Goal: Information Seeking & Learning: Understand process/instructions

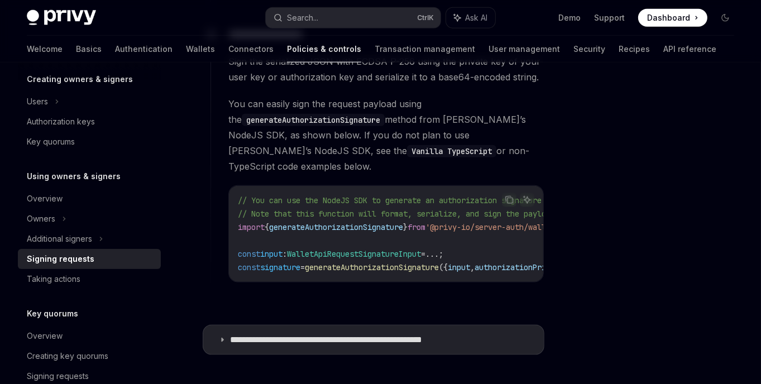
scroll to position [1122, 0]
click at [259, 333] on p "**********" at bounding box center [355, 338] width 251 height 11
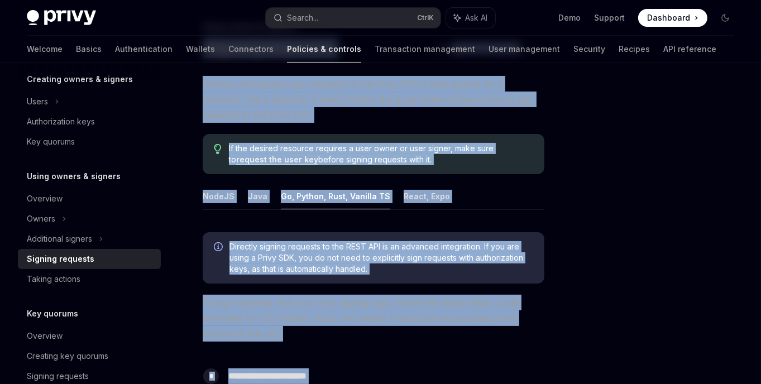
scroll to position [5, 0]
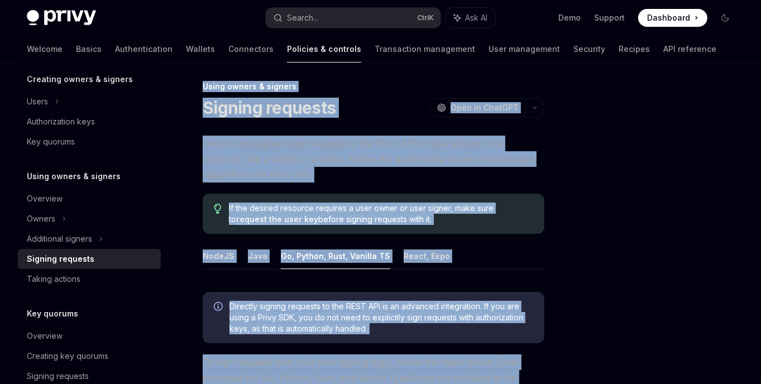
drag, startPoint x: 284, startPoint y: 267, endPoint x: 203, endPoint y: 89, distance: 195.5
copy div "**********"
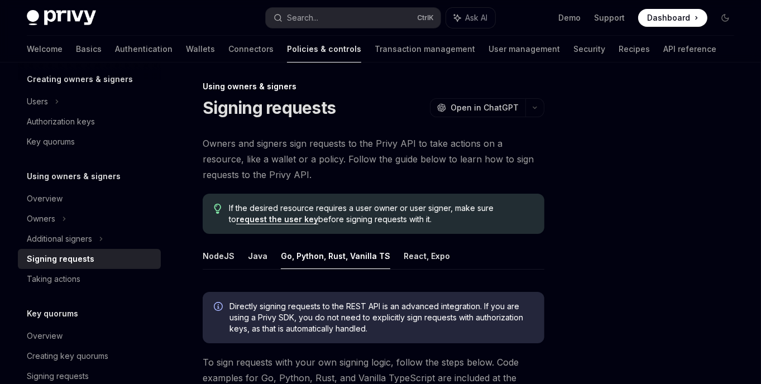
click at [583, 242] on div at bounding box center [658, 234] width 170 height 299
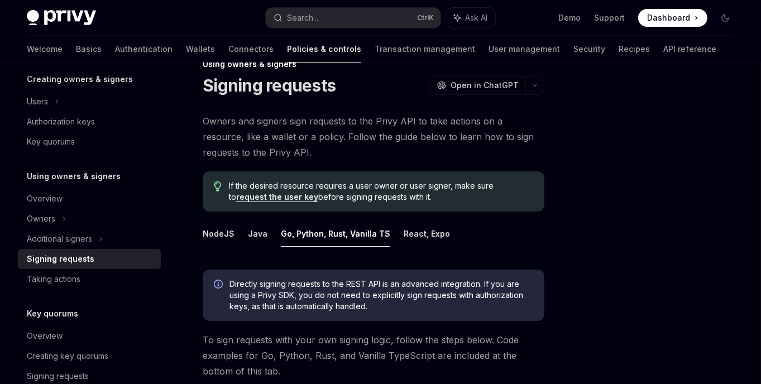
scroll to position [28, 0]
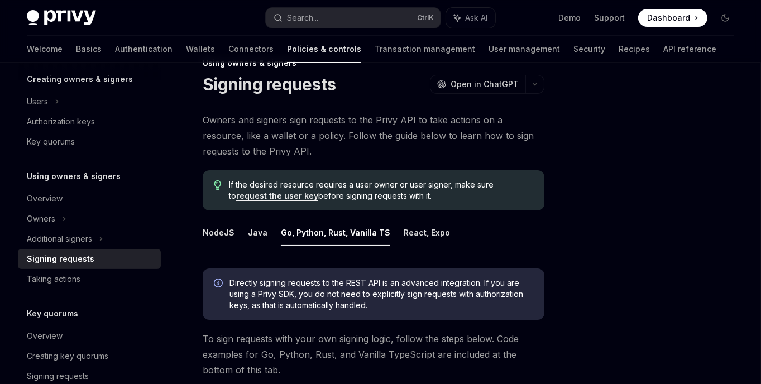
click at [681, 296] on div at bounding box center [658, 234] width 170 height 299
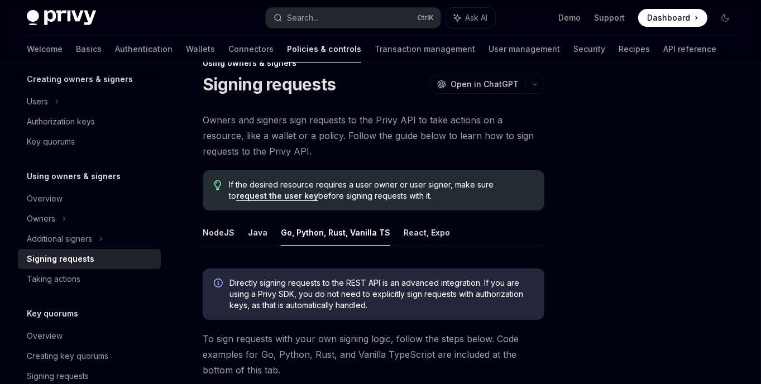
click at [681, 296] on div at bounding box center [658, 234] width 170 height 299
click at [617, 294] on div at bounding box center [658, 234] width 170 height 299
click at [221, 231] on button "NodeJS" at bounding box center [219, 232] width 32 height 26
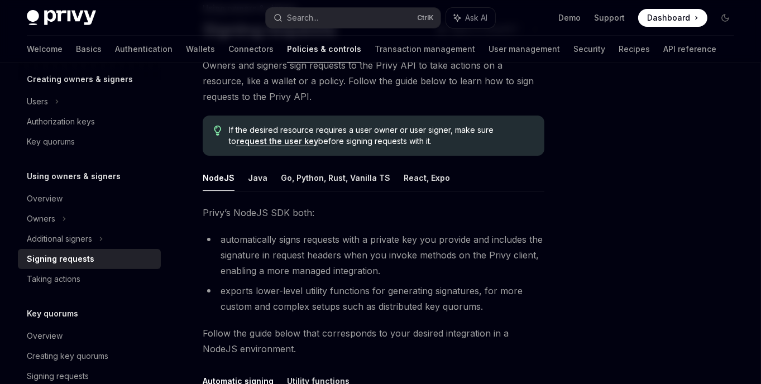
scroll to position [83, 0]
click at [307, 174] on button "Go, Python, Rust, Vanilla TS" at bounding box center [335, 178] width 109 height 26
type textarea "*"
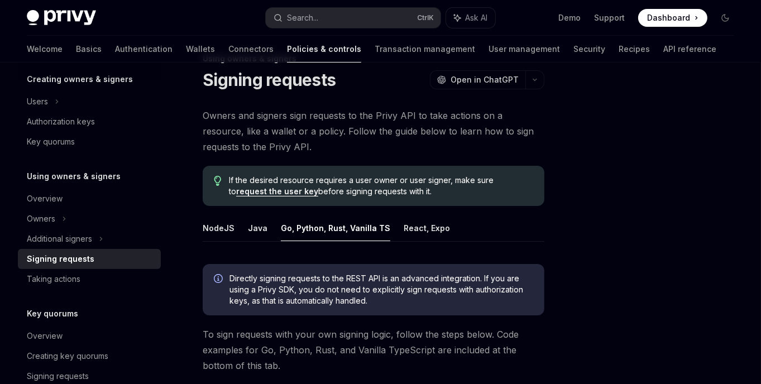
scroll to position [33, 0]
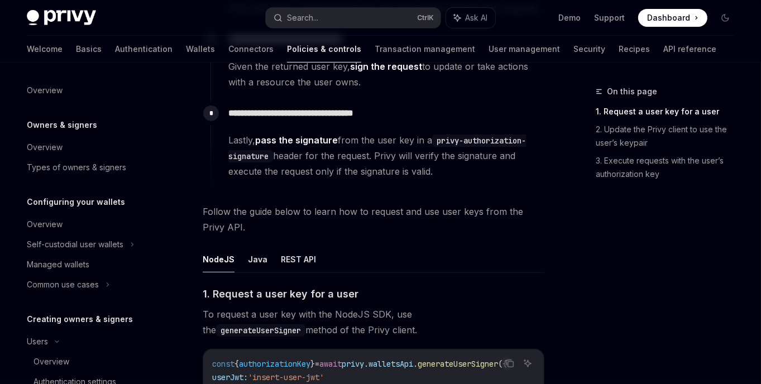
scroll to position [292, 0]
click at [300, 246] on button "REST API" at bounding box center [298, 259] width 35 height 26
type textarea "*"
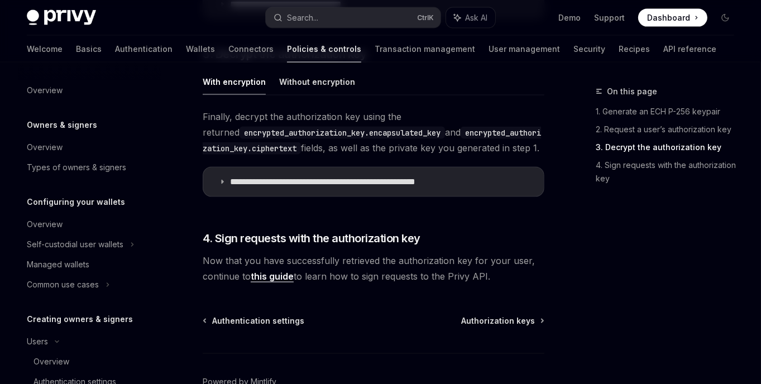
scroll to position [1446, 0]
click at [221, 168] on summary "**********" at bounding box center [373, 182] width 340 height 29
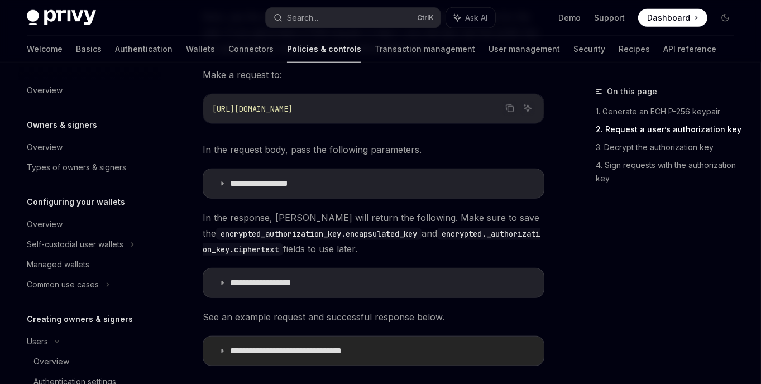
scroll to position [1100, 0]
click at [225, 337] on summary "**********" at bounding box center [373, 351] width 340 height 29
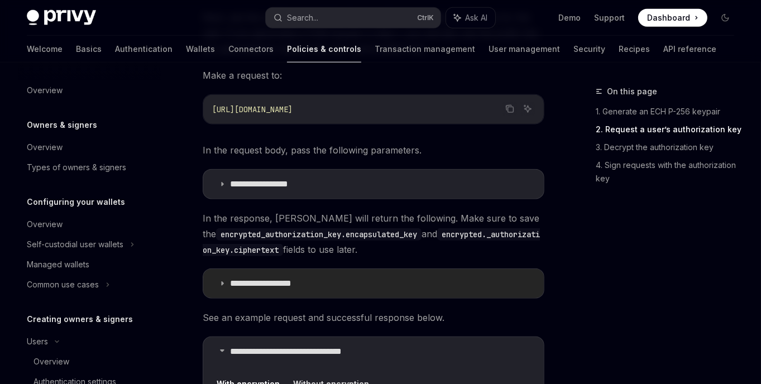
click at [249, 278] on p "**********" at bounding box center [275, 283] width 90 height 11
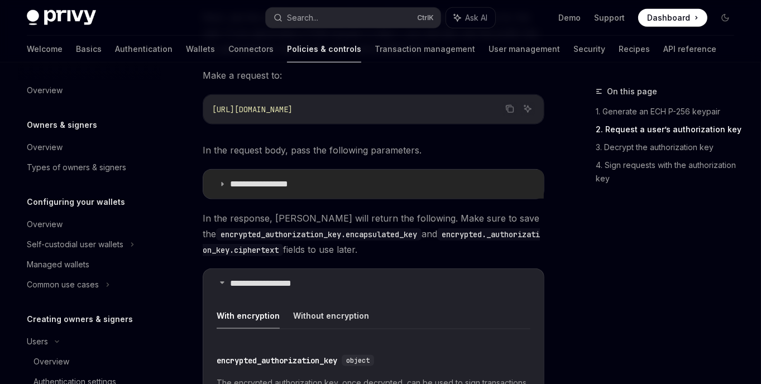
click at [259, 170] on summary "**********" at bounding box center [373, 184] width 340 height 29
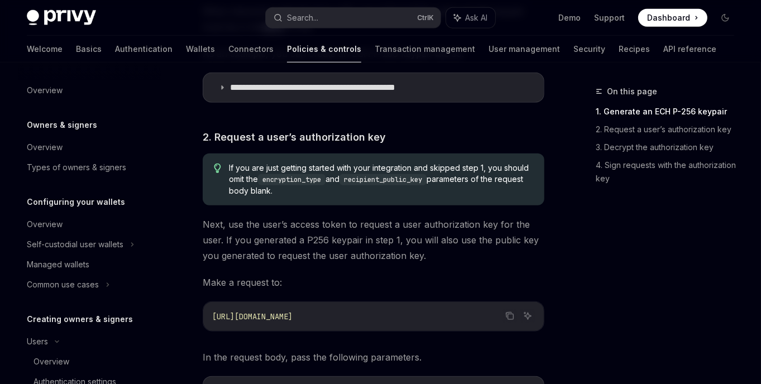
scroll to position [891, 0]
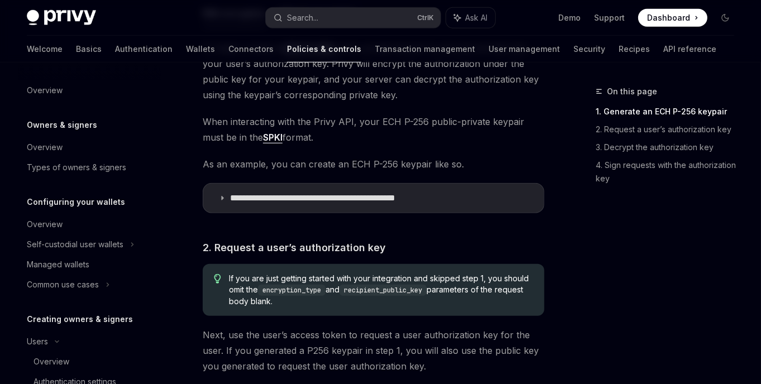
scroll to position [763, 0]
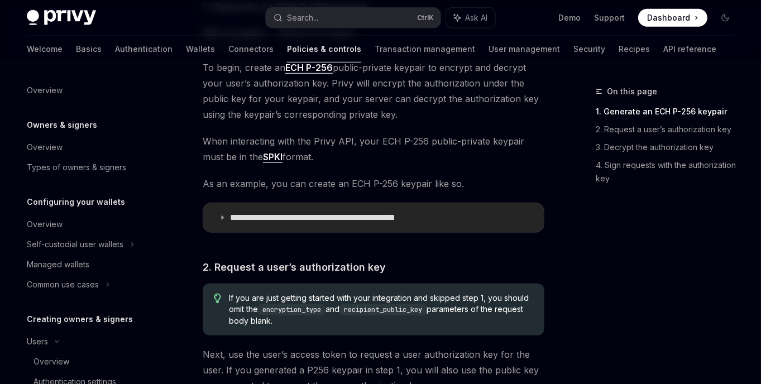
click at [225, 203] on summary "**********" at bounding box center [373, 217] width 340 height 29
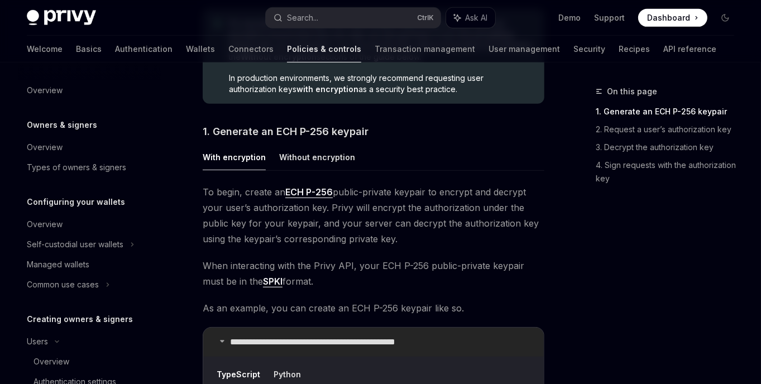
scroll to position [637, 0]
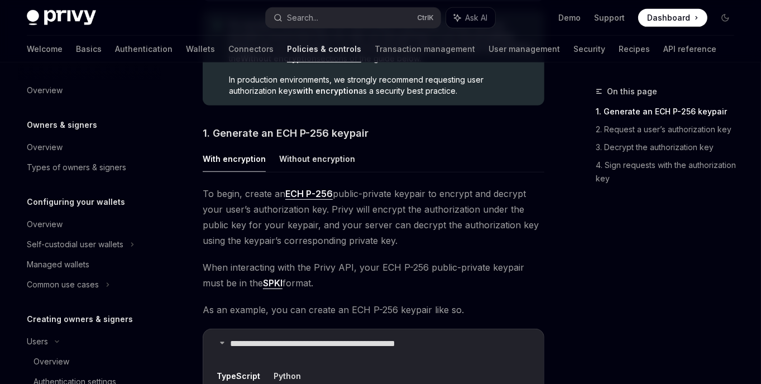
click at [349, 199] on span "To begin, create an ECH P-256 public-private keypair to encrypt and decrypt you…" at bounding box center [373, 217] width 341 height 62
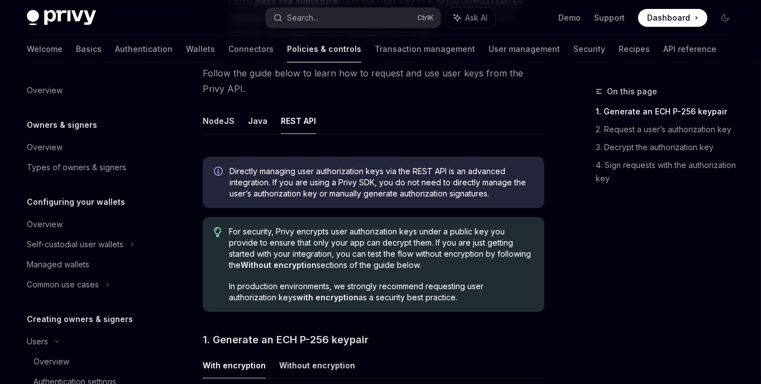
scroll to position [429, 0]
click at [581, 260] on div "On this page 1. Generate an ECH P-256 keypair 2. Request a user’s authorization…" at bounding box center [658, 234] width 170 height 299
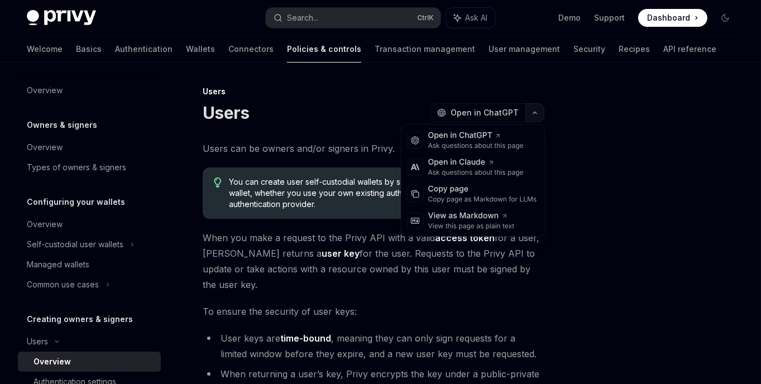
click at [529, 113] on icon "button" at bounding box center [534, 112] width 13 height 4
click at [468, 222] on div "View this page as plain text" at bounding box center [471, 226] width 86 height 9
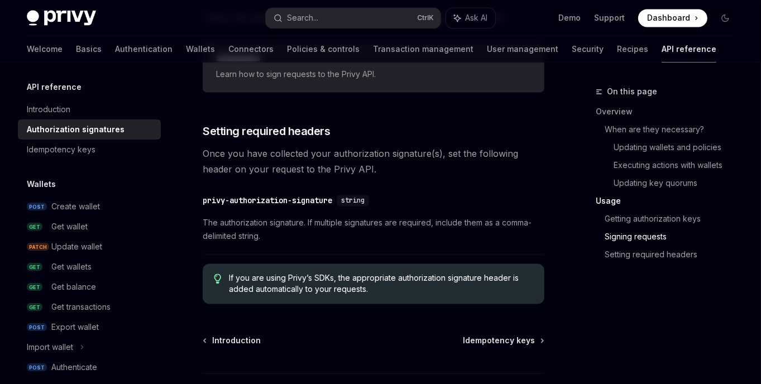
scroll to position [1913, 0]
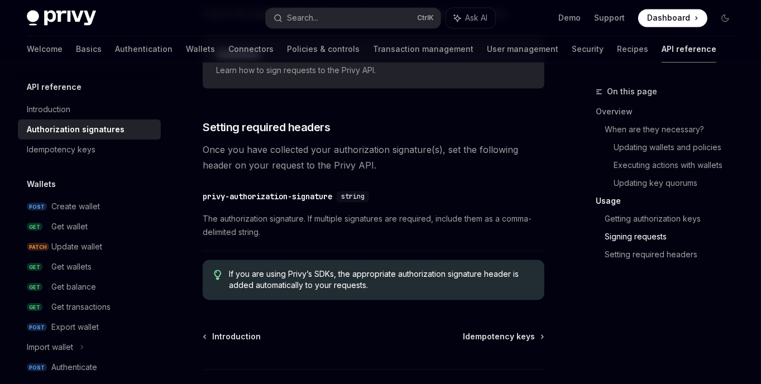
click at [591, 310] on div "On this page Overview When are they necessary? Updating wallets and policies Ex…" at bounding box center [658, 234] width 170 height 299
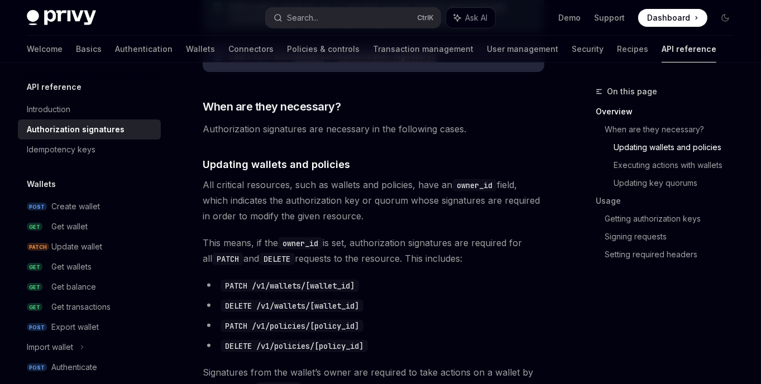
scroll to position [0, 0]
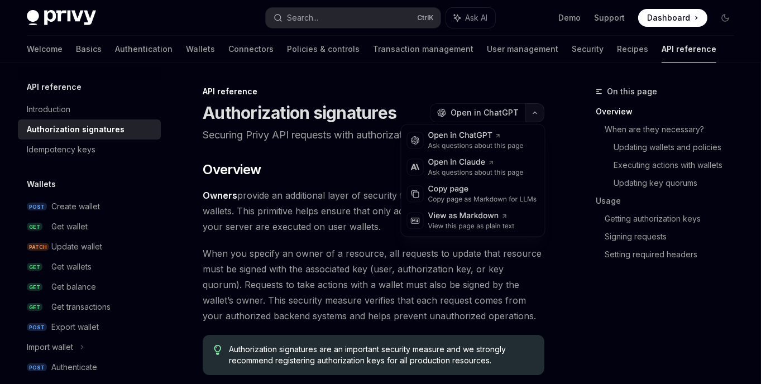
click at [534, 110] on icon "button" at bounding box center [534, 112] width 13 height 4
click at [470, 216] on div "View as Markdown" at bounding box center [471, 215] width 86 height 11
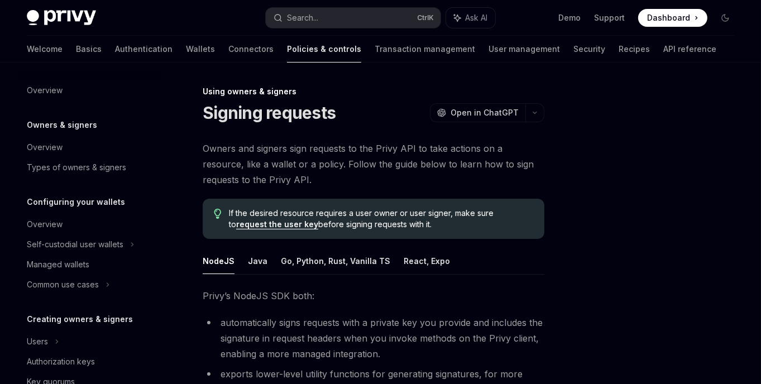
scroll to position [276, 0]
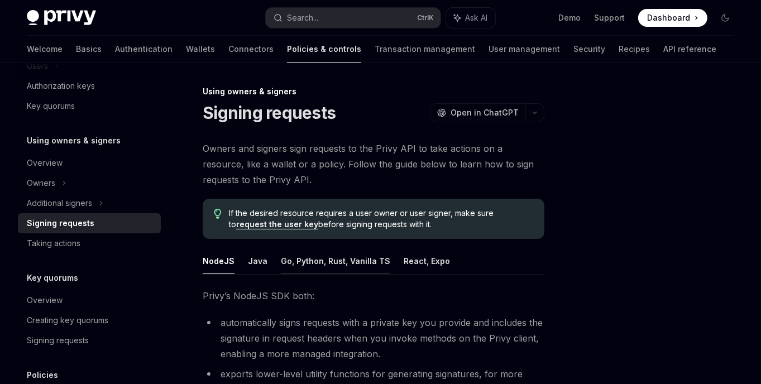
click at [352, 264] on button "Go, Python, Rust, Vanilla TS" at bounding box center [335, 261] width 109 height 26
type textarea "*"
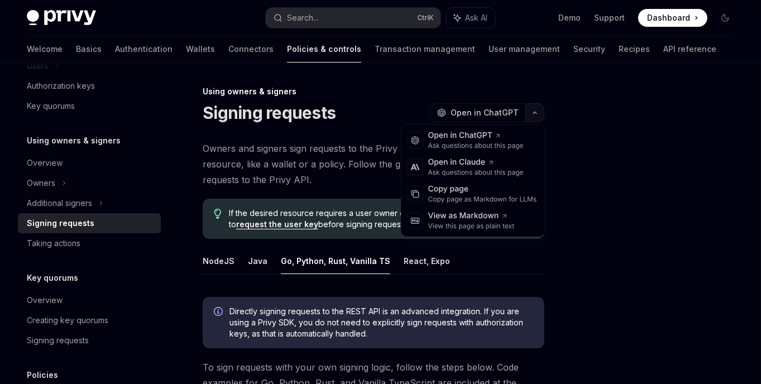
click at [531, 115] on button "button" at bounding box center [534, 112] width 19 height 19
click at [470, 222] on div "View this page as plain text" at bounding box center [471, 226] width 86 height 9
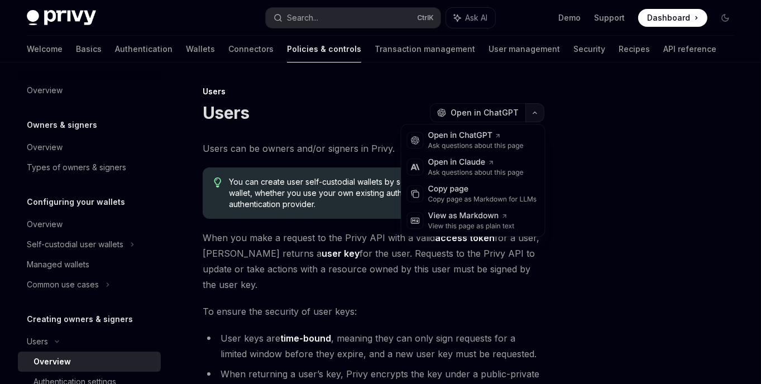
click at [540, 113] on icon "button" at bounding box center [534, 112] width 13 height 4
click at [464, 222] on div "View this page as plain text" at bounding box center [471, 226] width 86 height 9
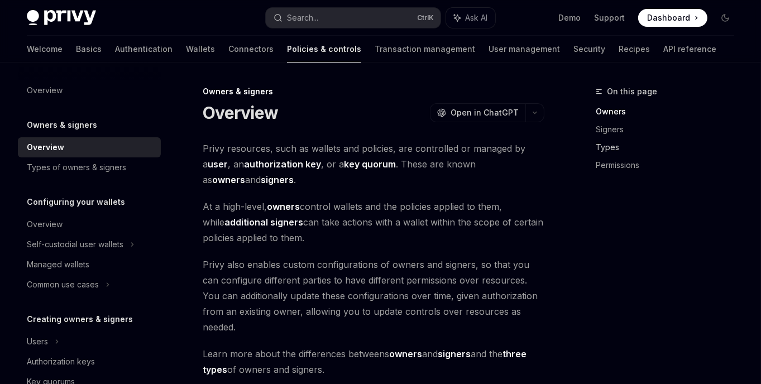
click at [689, 143] on link "Types" at bounding box center [668, 147] width 147 height 18
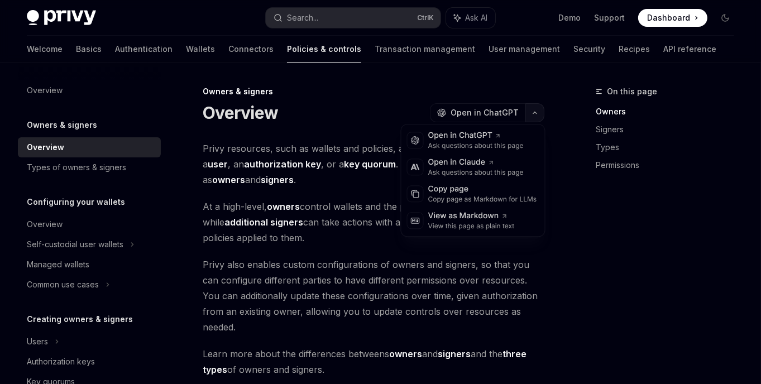
click at [531, 116] on button "button" at bounding box center [534, 112] width 19 height 19
click at [473, 222] on div "View this page as plain text" at bounding box center [471, 226] width 86 height 9
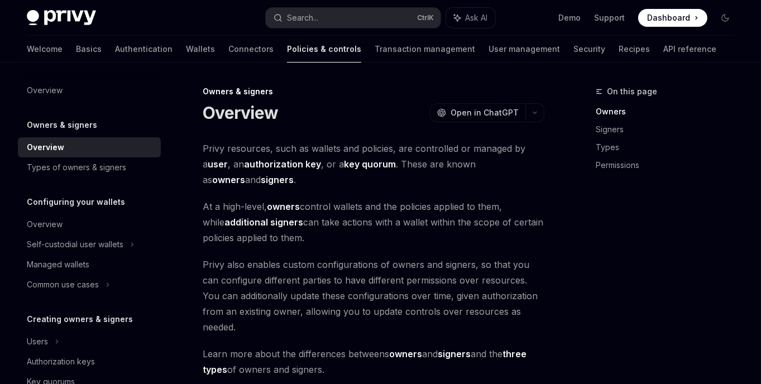
click at [349, 165] on strong "key quorum" at bounding box center [370, 163] width 52 height 11
type textarea "*"
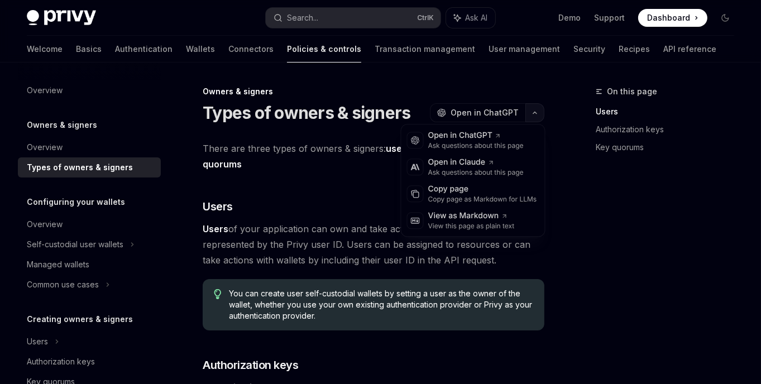
click at [534, 109] on button "button" at bounding box center [534, 112] width 19 height 19
click at [458, 229] on div "View this page as plain text" at bounding box center [471, 226] width 86 height 9
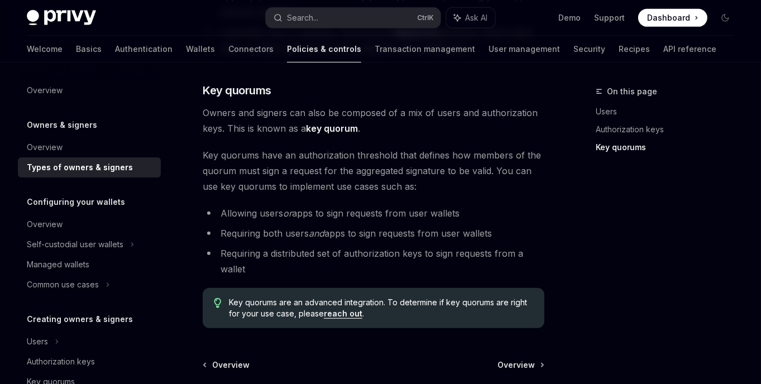
scroll to position [493, 0]
